Goal: Task Accomplishment & Management: Manage account settings

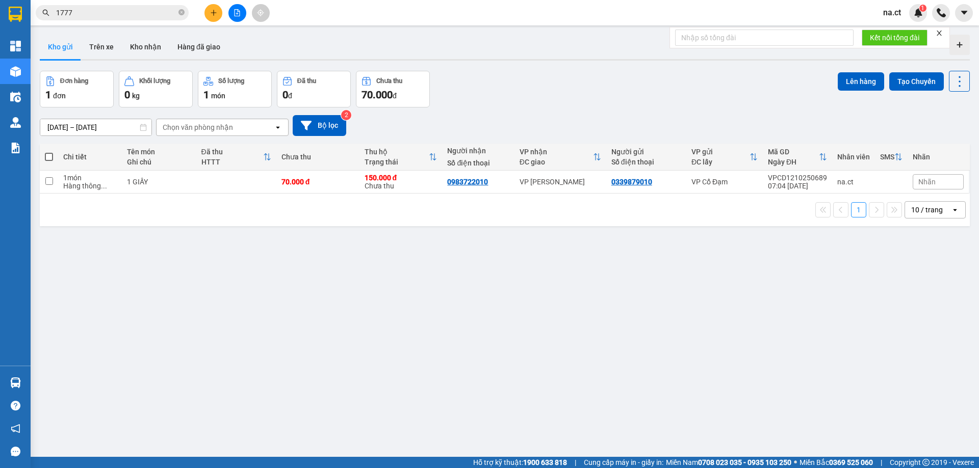
click at [901, 13] on span "na.ct" at bounding box center [892, 12] width 34 height 13
click at [890, 31] on li "Đăng xuất" at bounding box center [907, 31] width 65 height 16
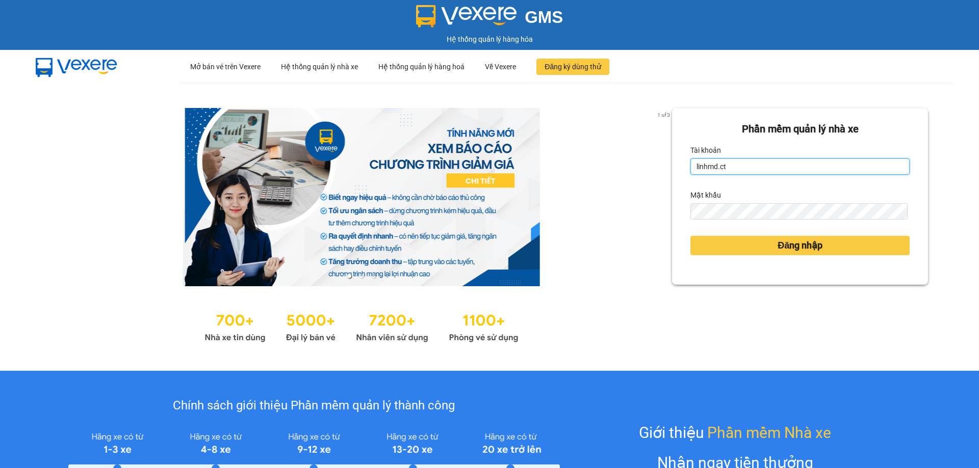
drag, startPoint x: 731, startPoint y: 169, endPoint x: 691, endPoint y: 168, distance: 40.8
click at [691, 168] on input "linhmd.ct" at bounding box center [799, 167] width 219 height 16
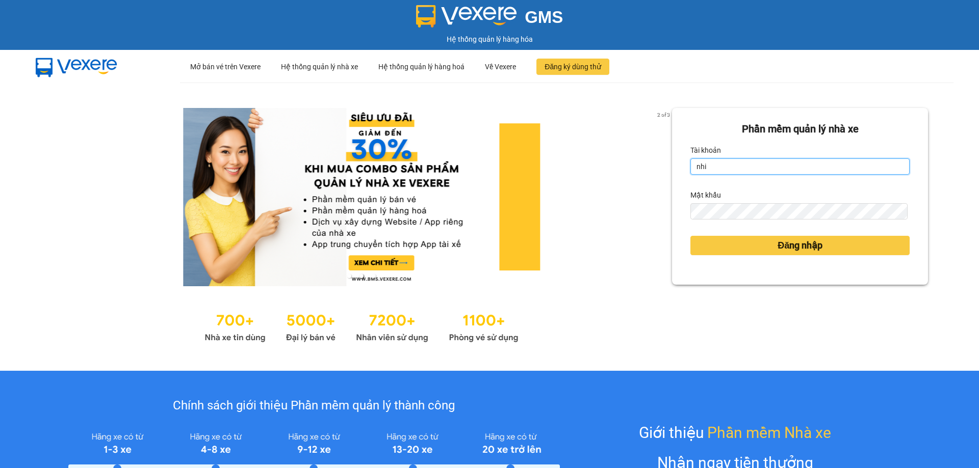
type input "nhitd.ct"
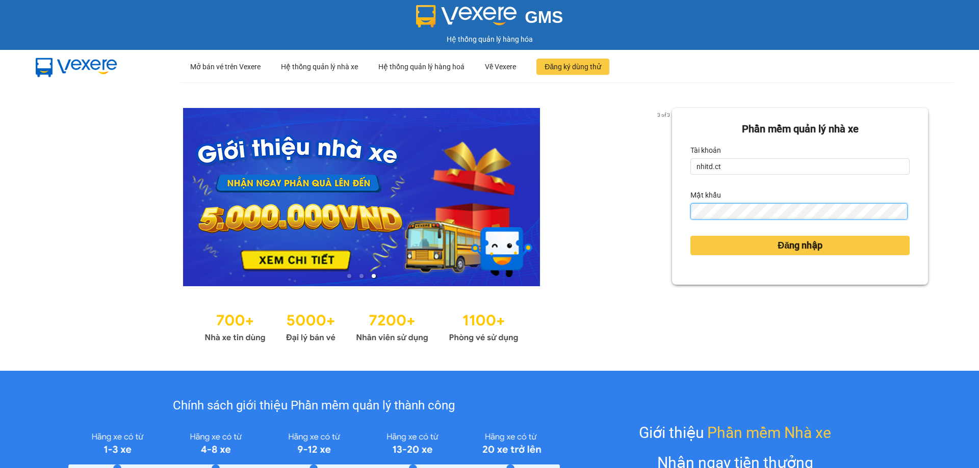
click at [682, 215] on div "Phần mềm quản lý nhà xe Tài khoản nhitd.ct Mật khẩu Đăng nhập" at bounding box center [800, 196] width 256 height 177
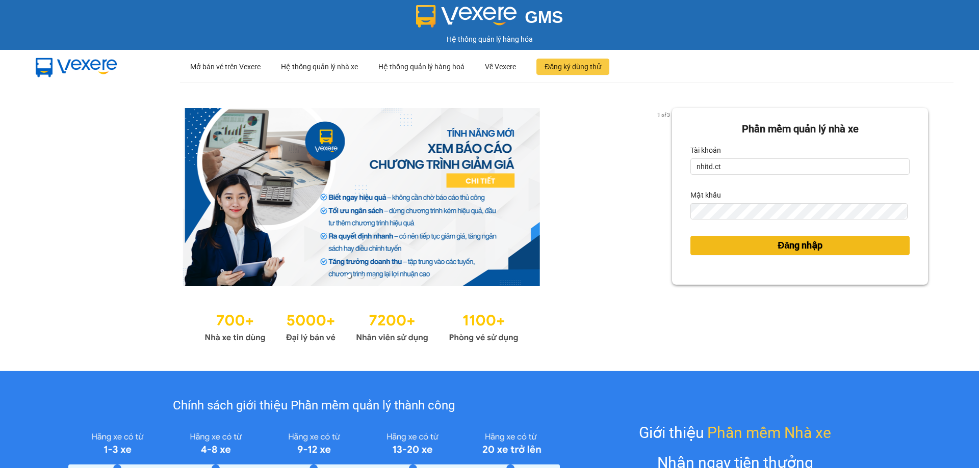
click at [706, 241] on button "Đăng nhập" at bounding box center [799, 245] width 219 height 19
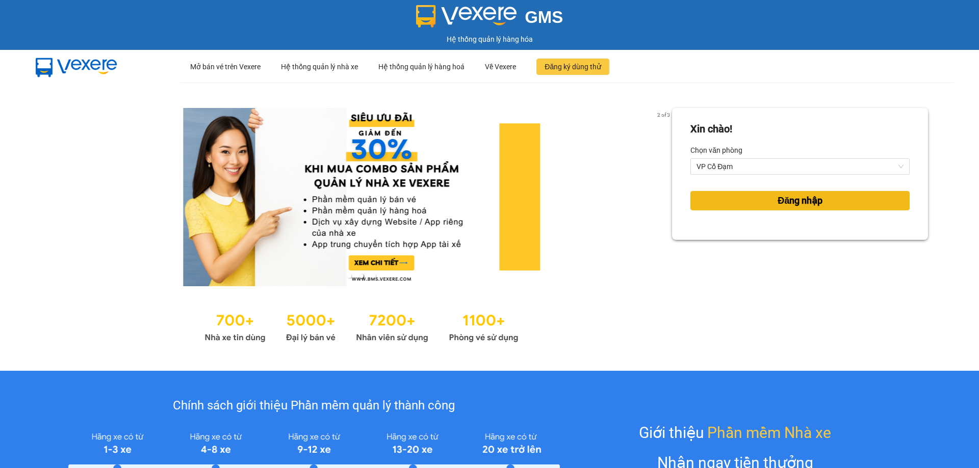
click at [739, 199] on button "Đăng nhập" at bounding box center [799, 200] width 219 height 19
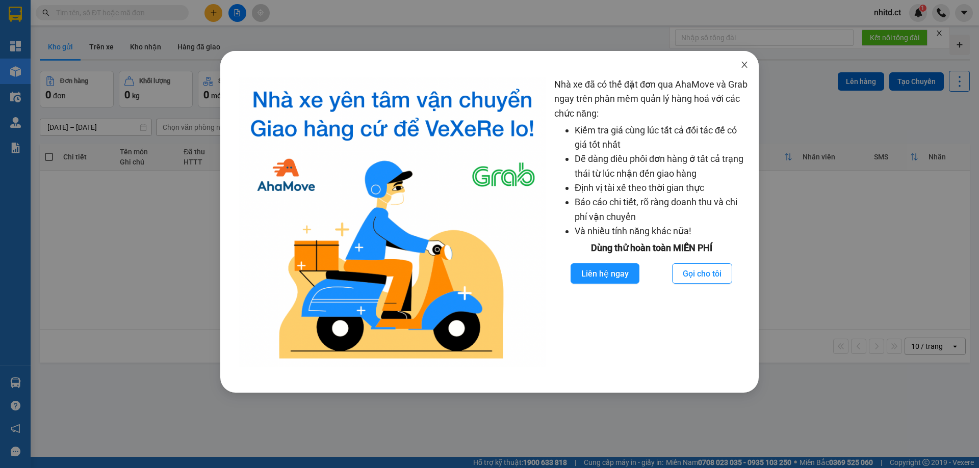
click at [747, 65] on icon "close" at bounding box center [744, 65] width 8 height 8
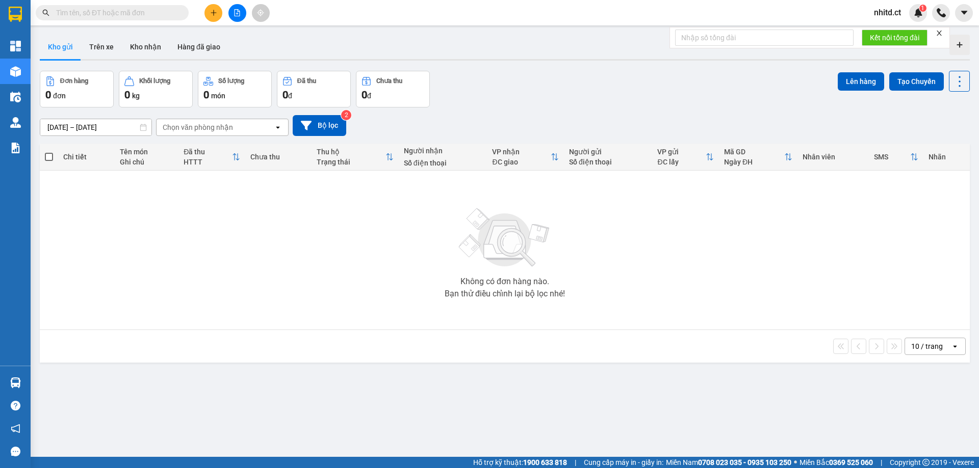
click at [92, 12] on input "text" at bounding box center [116, 12] width 120 height 11
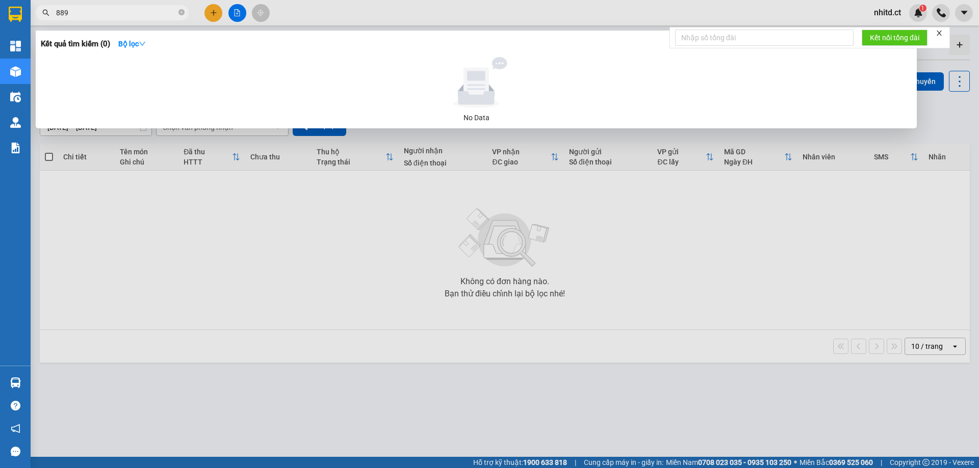
type input "8897"
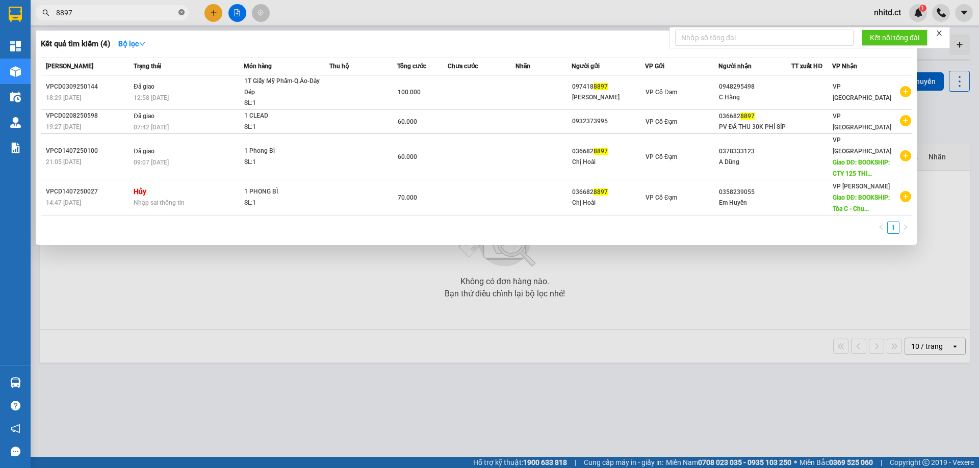
click at [179, 12] on icon "close-circle" at bounding box center [181, 12] width 6 height 6
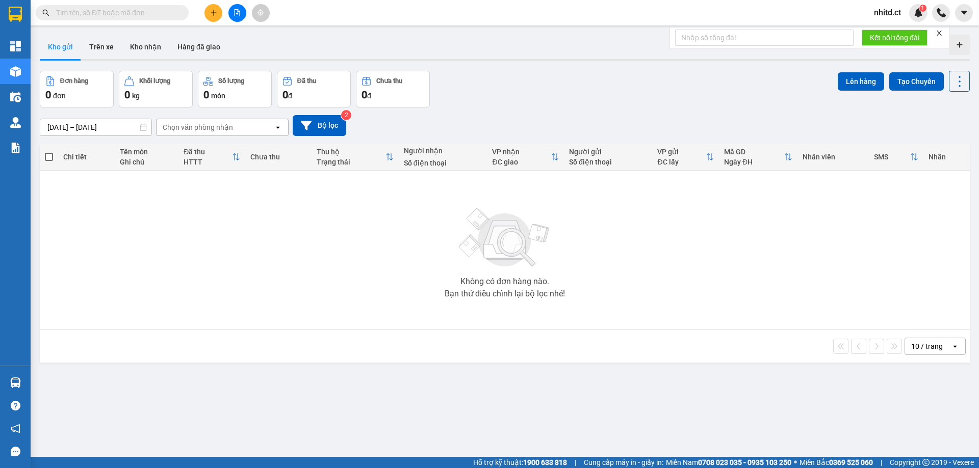
type input "0"
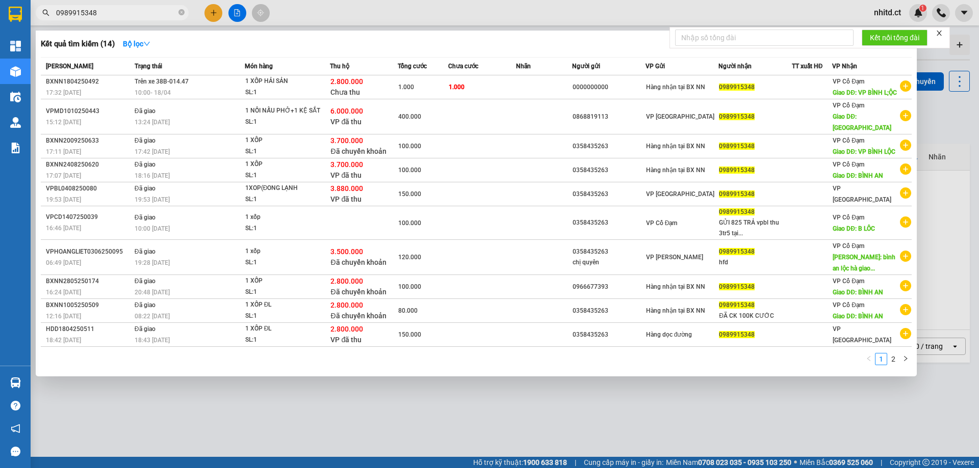
type input "0989915348"
